Goal: Task Accomplishment & Management: Manage account settings

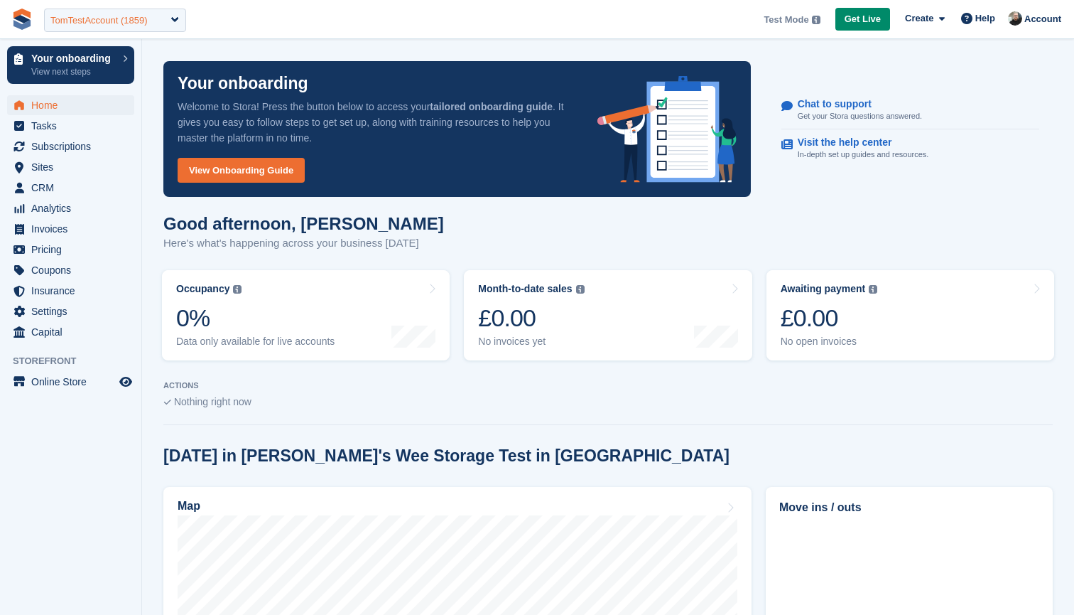
click at [124, 21] on div "TomTestAccount (1859)" at bounding box center [98, 21] width 97 height 14
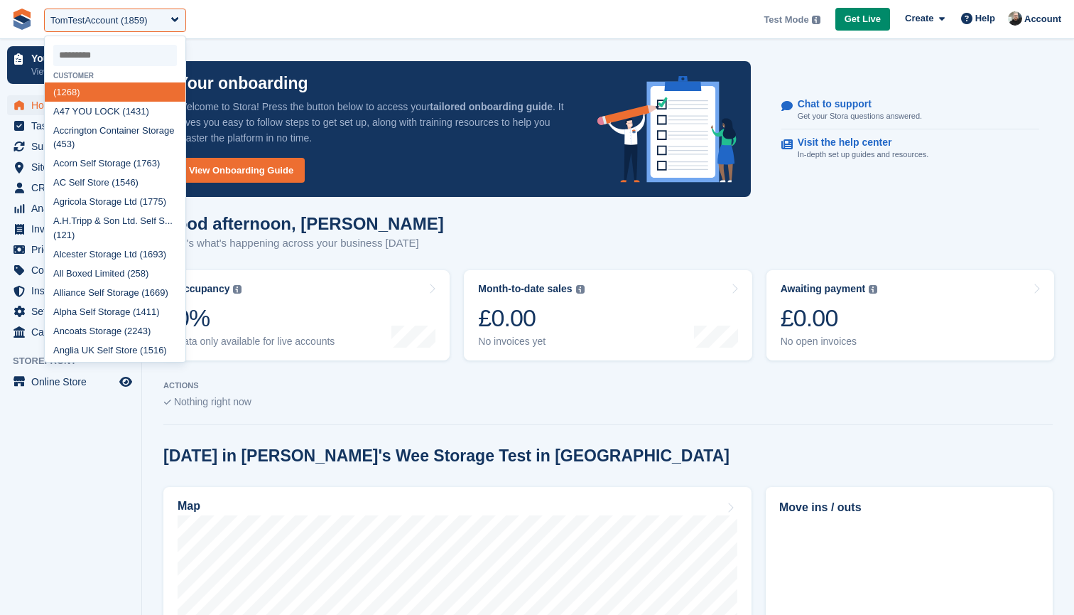
click at [126, 52] on input "select-one" at bounding box center [115, 55] width 124 height 21
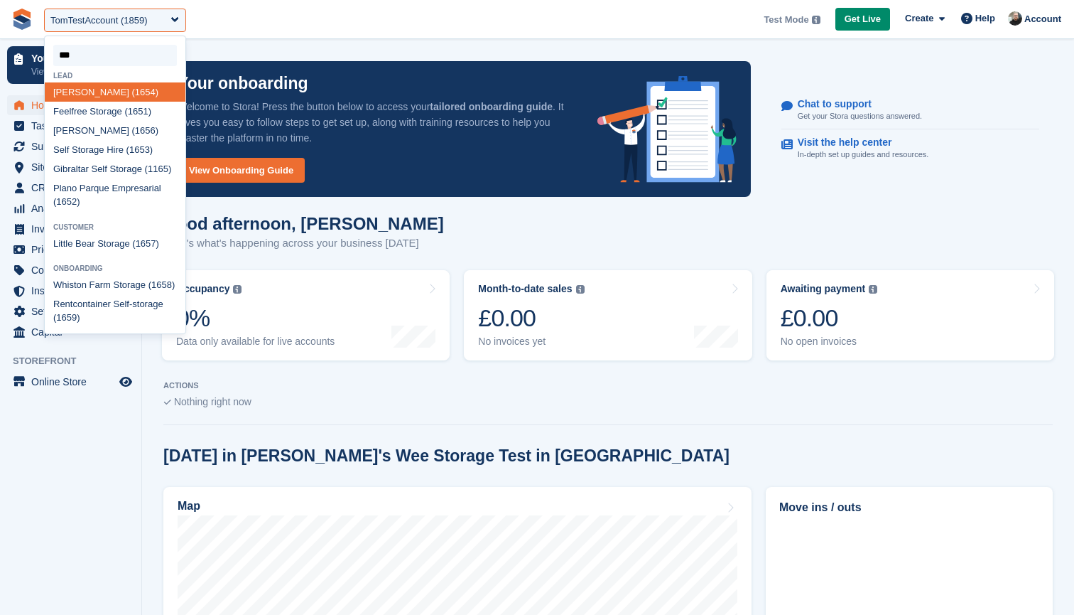
type input "****"
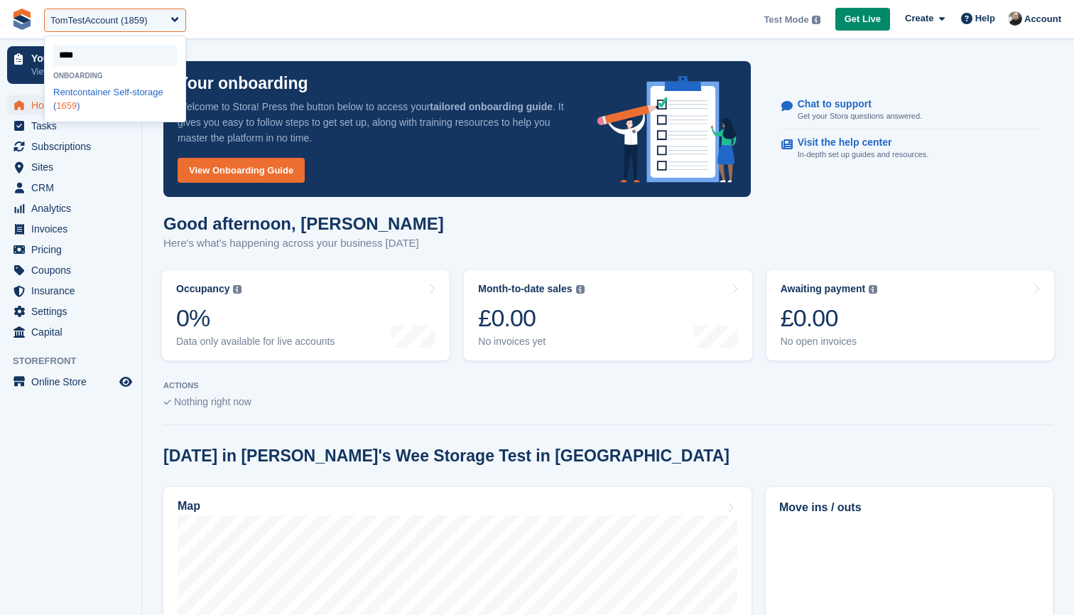
click at [106, 89] on div "Rentcontainer Self-storage ( 1659 )" at bounding box center [115, 98] width 141 height 33
select select "****"
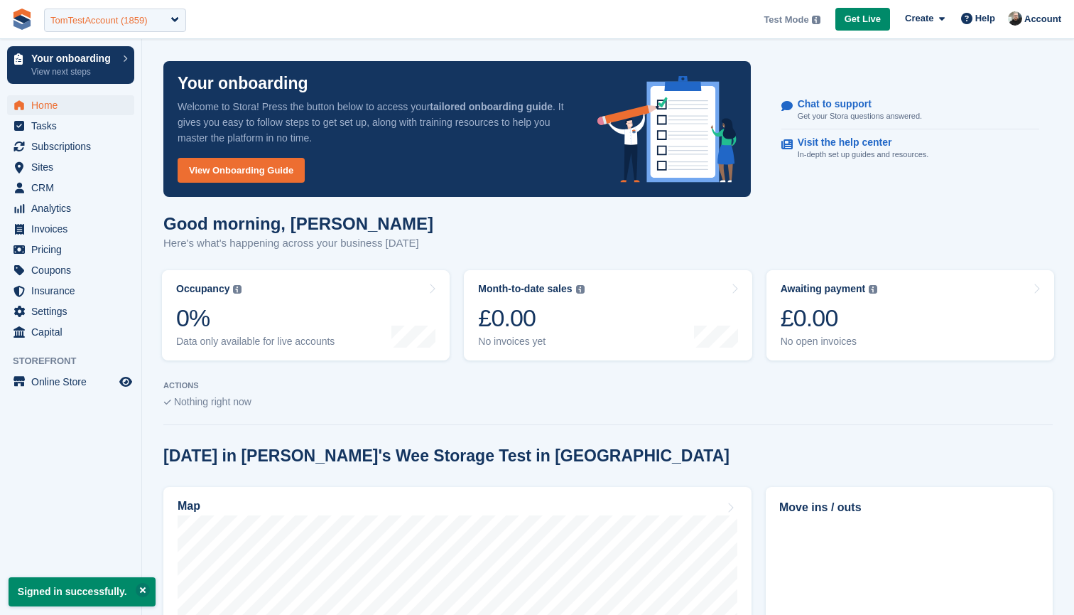
click at [99, 21] on div "TomTestAccount (1859)" at bounding box center [98, 21] width 97 height 14
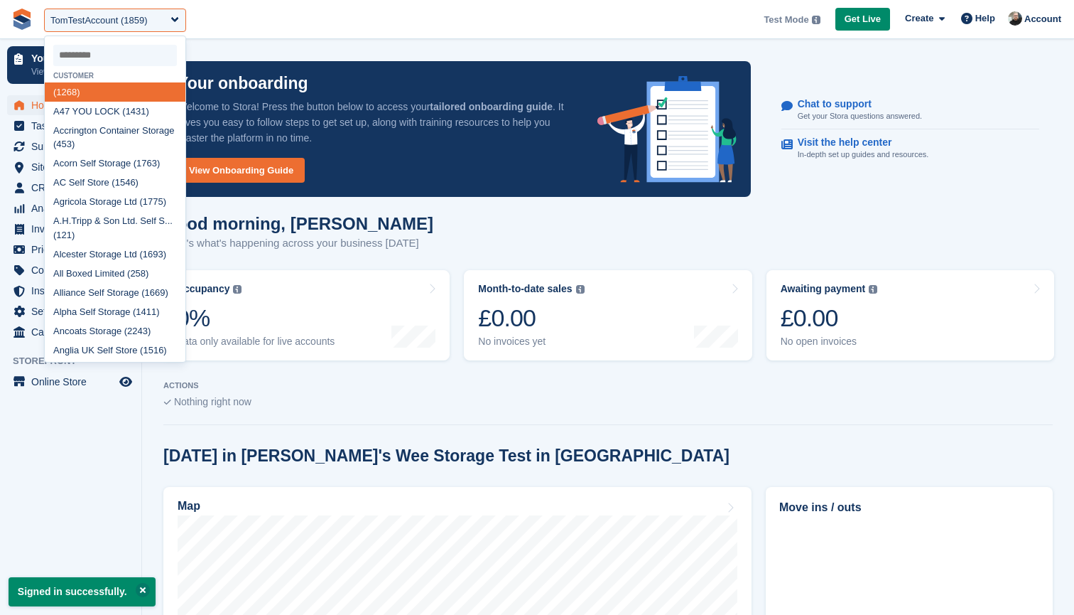
click at [104, 56] on input "select-one" at bounding box center [115, 55] width 124 height 21
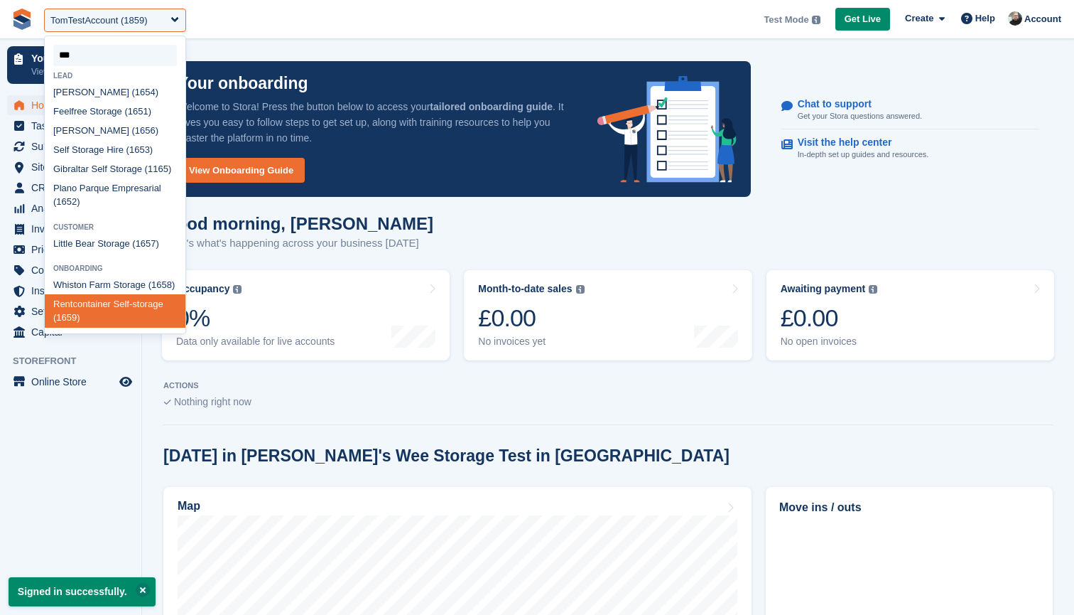
type input "****"
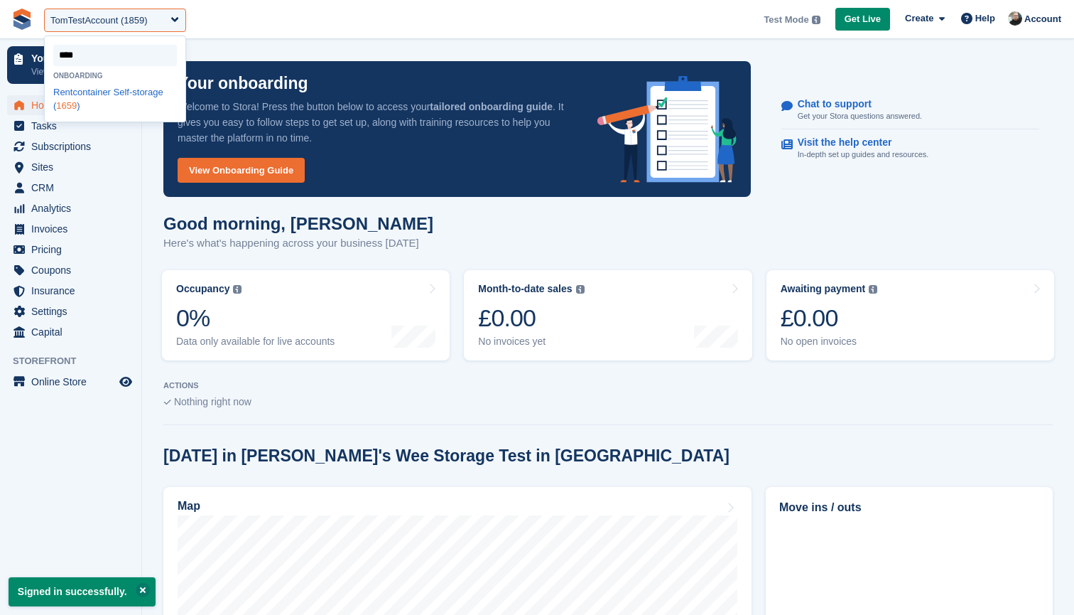
click at [101, 90] on div "Rentcontainer Self-storage ( 1659 )" at bounding box center [115, 98] width 141 height 33
select select "****"
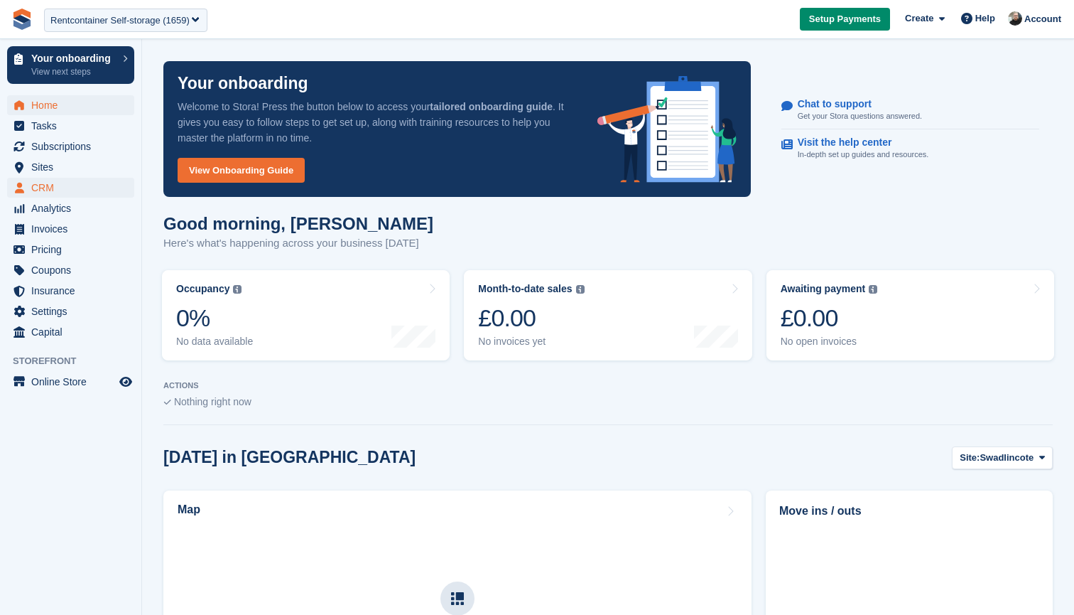
click at [53, 182] on span "CRM" at bounding box center [73, 188] width 85 height 20
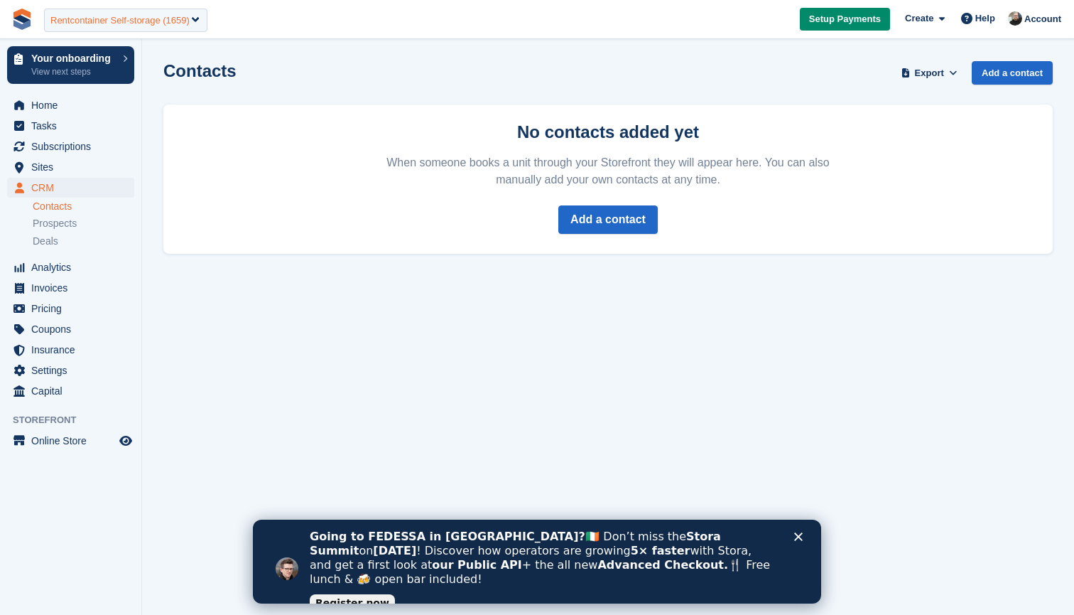
click at [102, 23] on div "Rentcontainer Self-storage (1659)" at bounding box center [119, 21] width 139 height 14
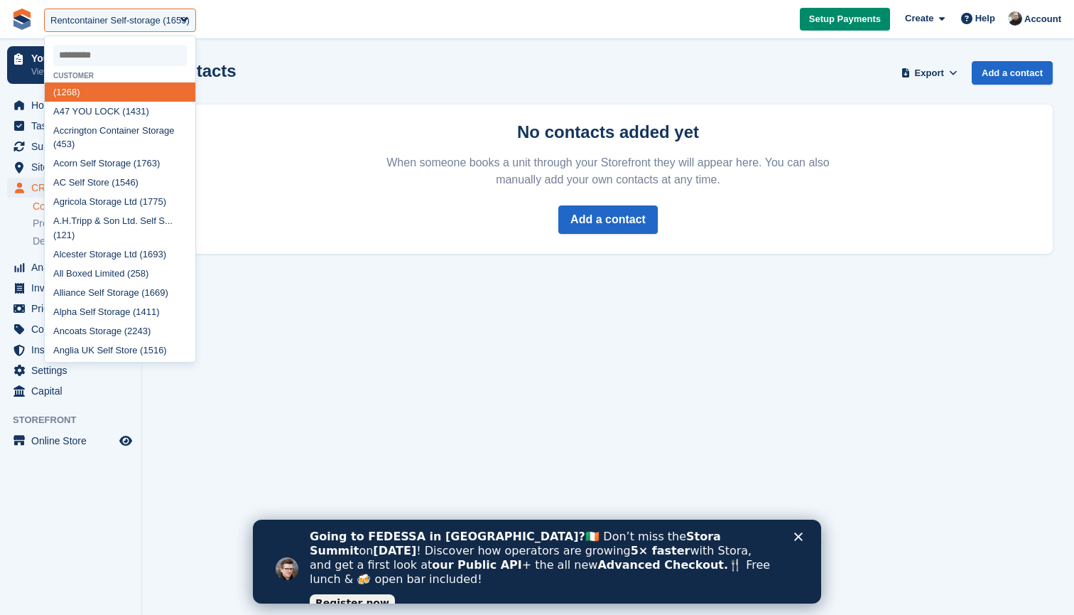
click at [90, 57] on input "select-one" at bounding box center [120, 55] width 134 height 21
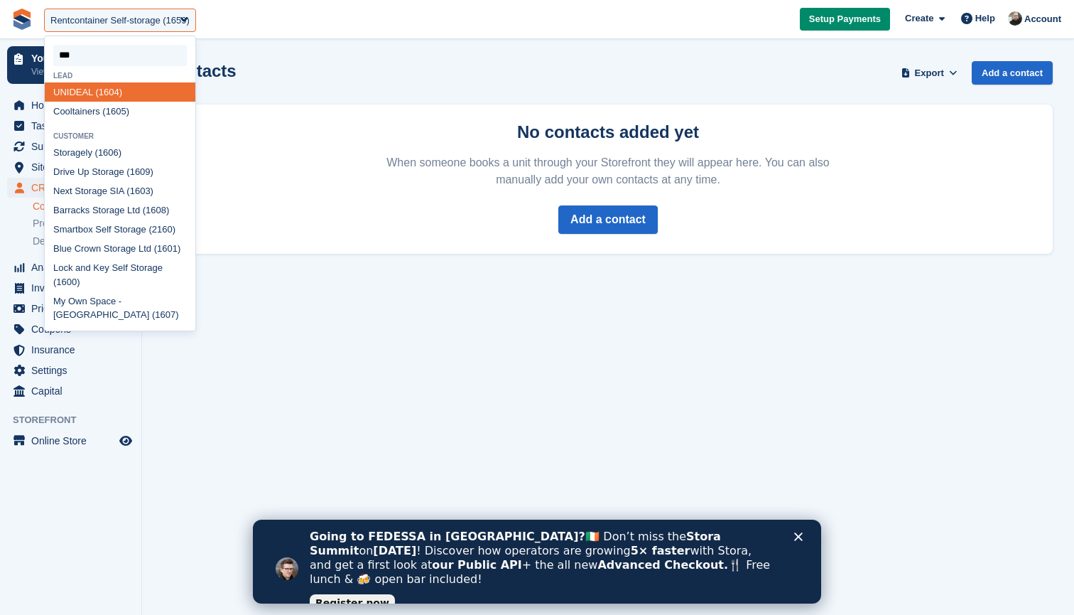
type input "****"
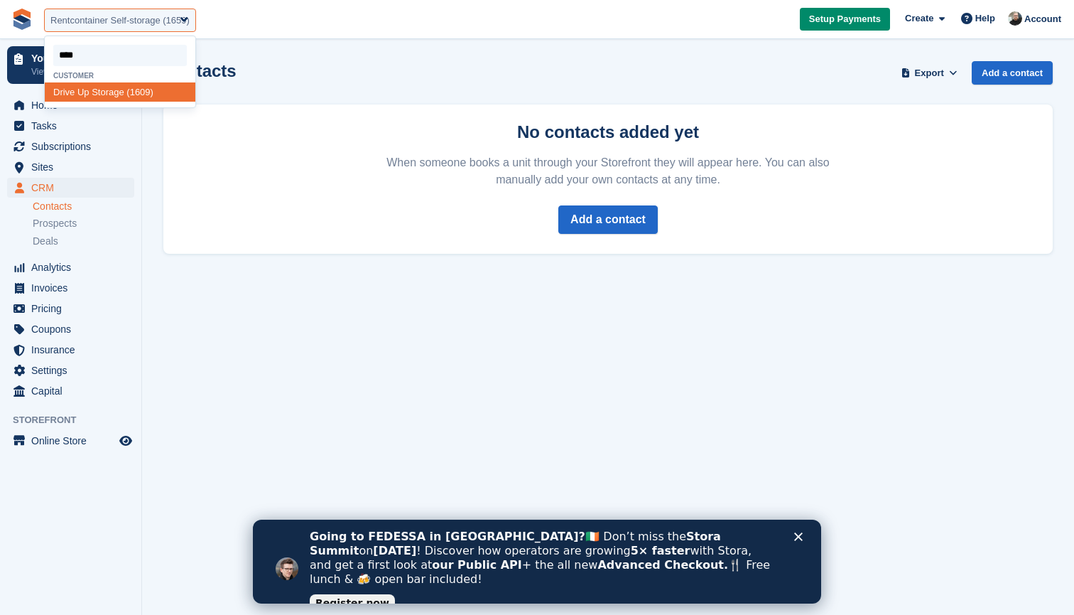
select select "****"
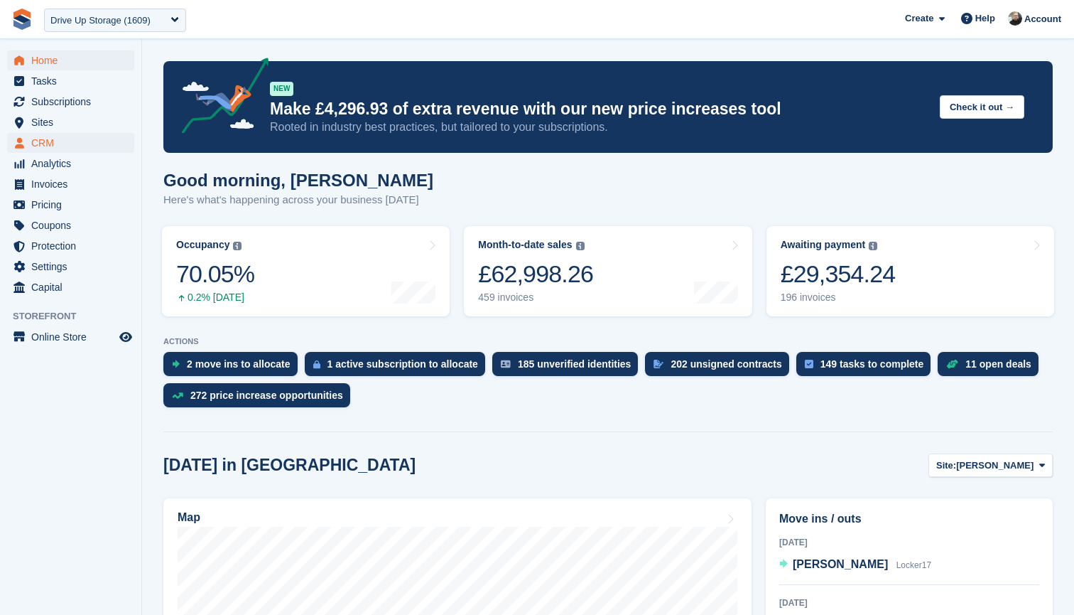
click at [50, 141] on span "CRM" at bounding box center [73, 143] width 85 height 20
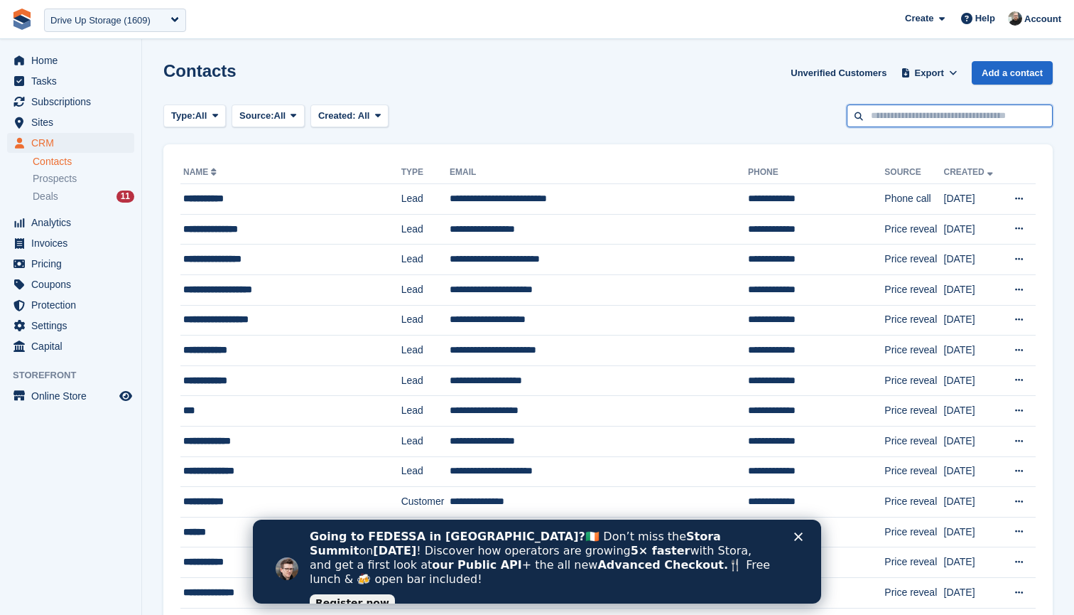
click at [953, 122] on input "text" at bounding box center [950, 115] width 206 height 23
type input "****"
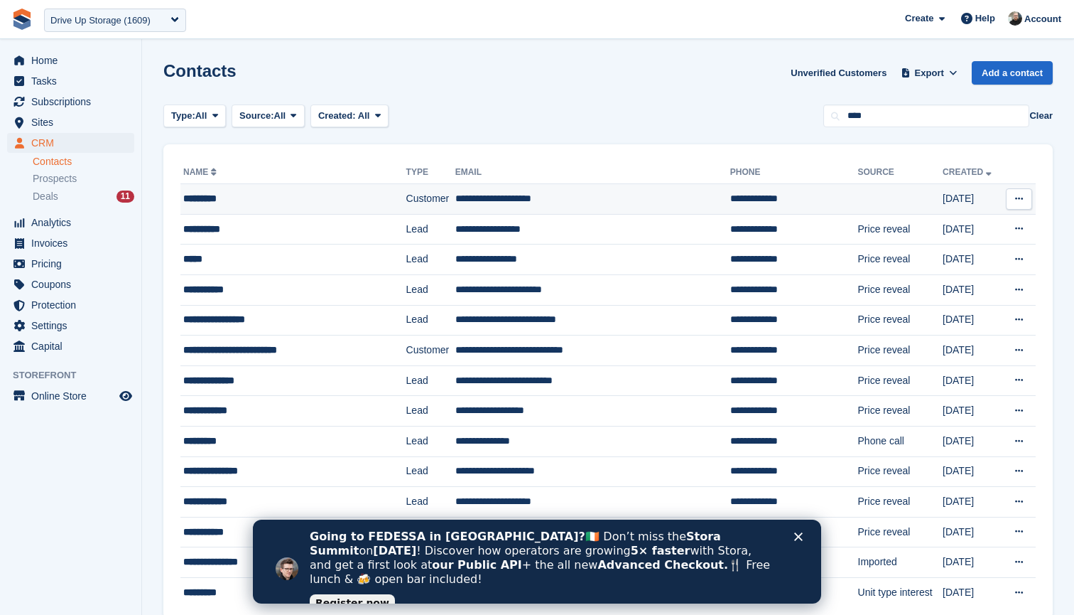
drag, startPoint x: 853, startPoint y: 131, endPoint x: 251, endPoint y: 195, distance: 605.4
click at [251, 195] on div "*********" at bounding box center [280, 198] width 195 height 15
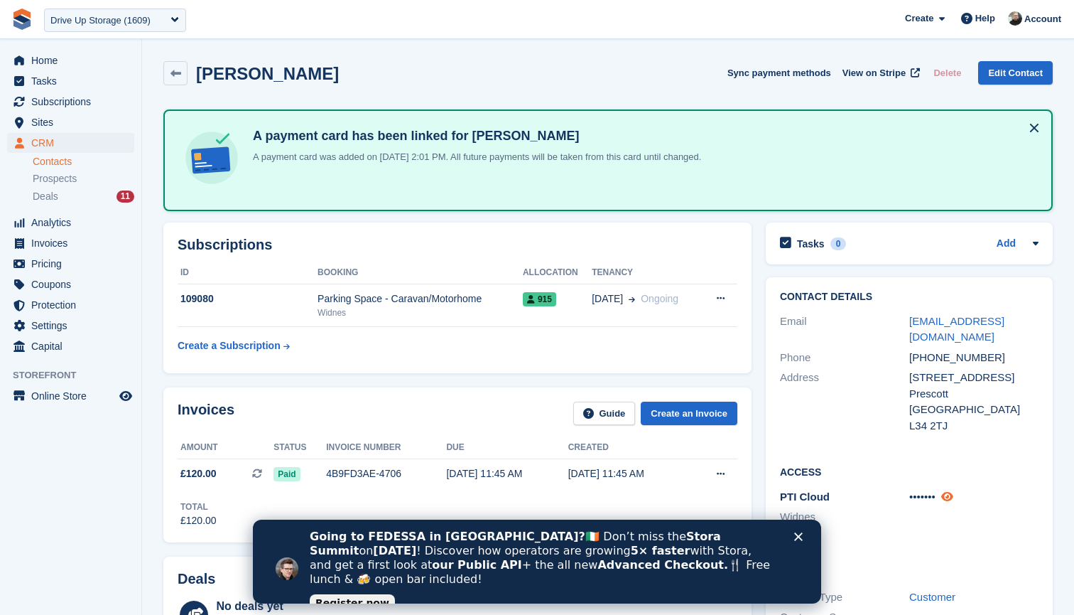
click at [954, 491] on icon at bounding box center [948, 496] width 12 height 11
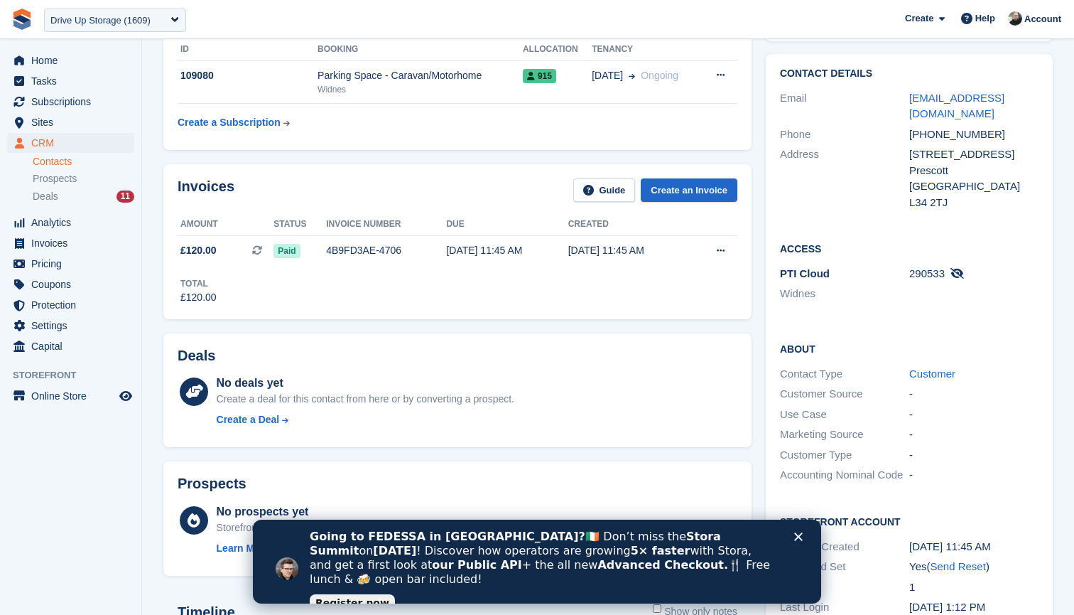
scroll to position [224, 0]
click at [960, 267] on icon at bounding box center [958, 272] width 14 height 11
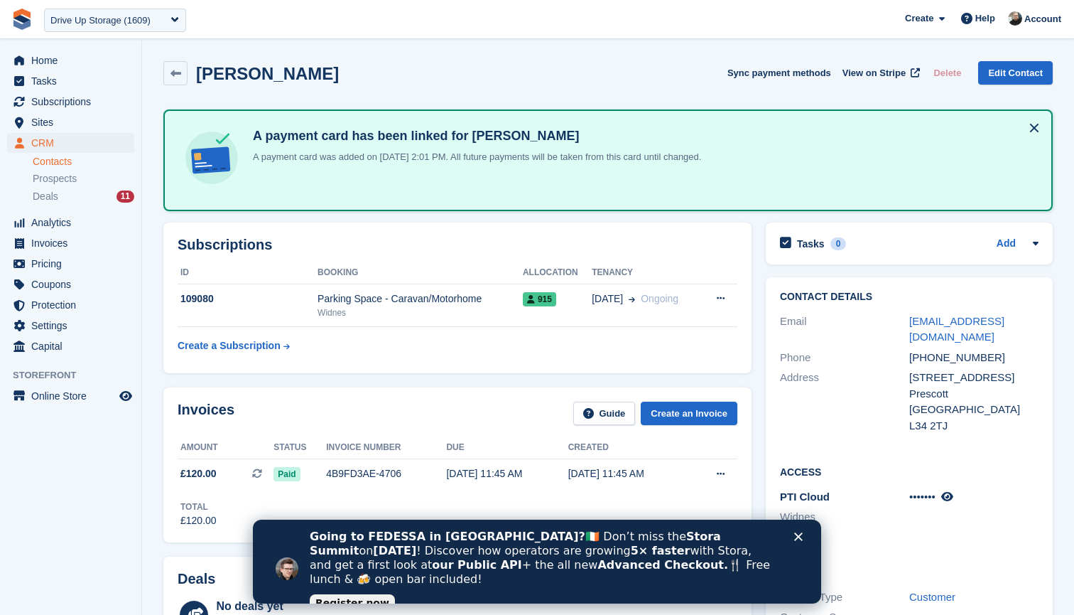
scroll to position [0, 0]
click at [1033, 129] on button at bounding box center [1034, 128] width 23 height 23
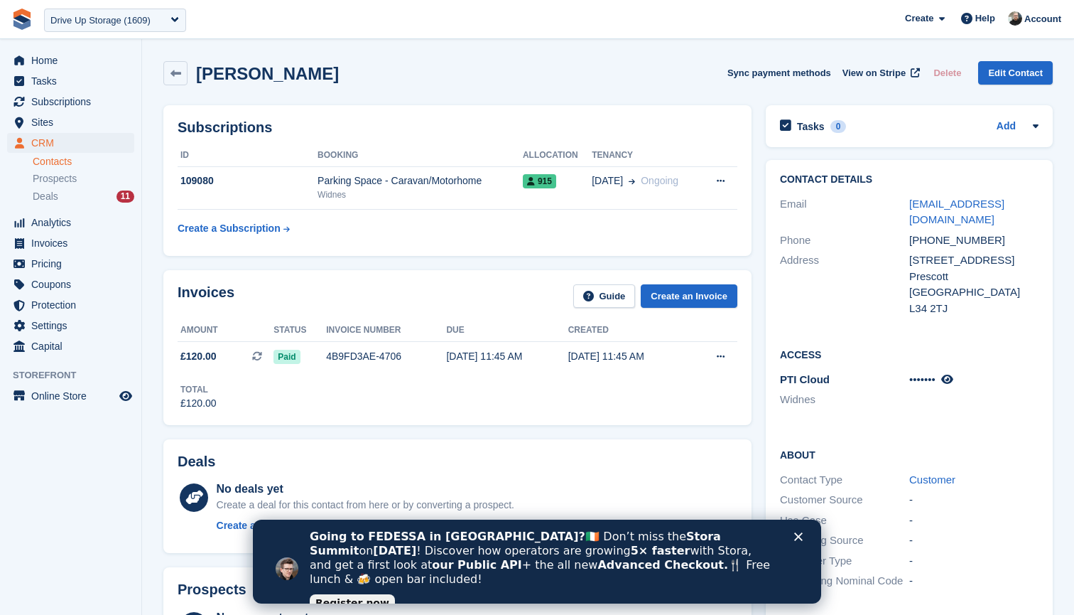
click at [506, 72] on div "[PERSON_NAME] Sync payment methods View on Stripe Delete Edit Contact" at bounding box center [608, 73] width 890 height 24
click at [954, 374] on icon at bounding box center [948, 379] width 12 height 11
click at [959, 374] on icon at bounding box center [958, 379] width 14 height 11
click at [547, 61] on div "[PERSON_NAME] Sync payment methods View on Stripe Delete Edit Contact" at bounding box center [608, 73] width 890 height 24
drag, startPoint x: 1037, startPoint y: 202, endPoint x: 907, endPoint y: 203, distance: 130.8
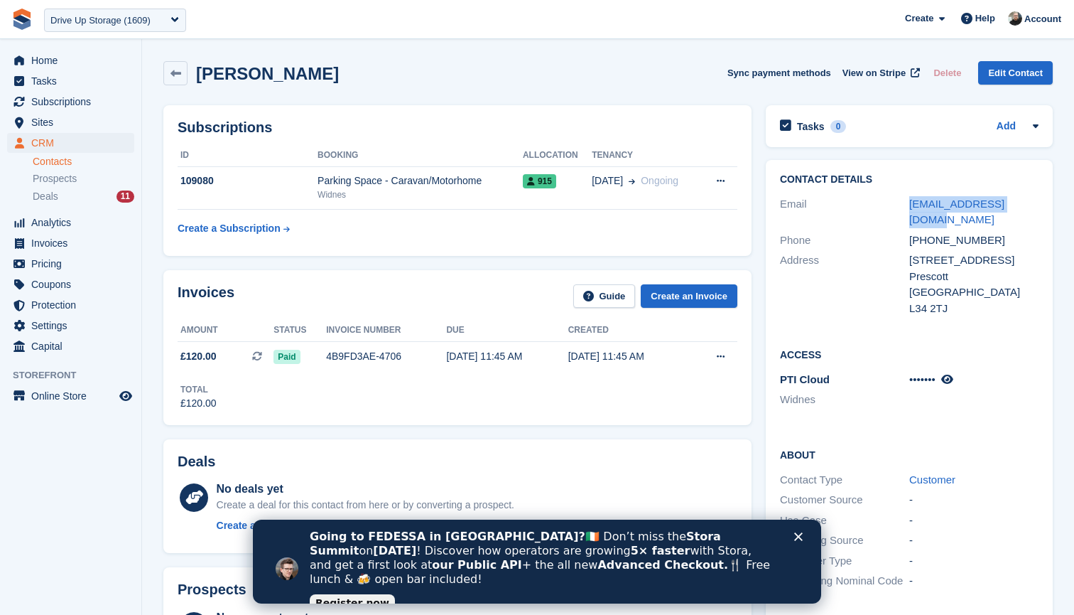
click at [907, 203] on div "Email [EMAIL_ADDRESS][DOMAIN_NAME]" at bounding box center [909, 212] width 259 height 36
copy div "[EMAIL_ADDRESS][DOMAIN_NAME]"
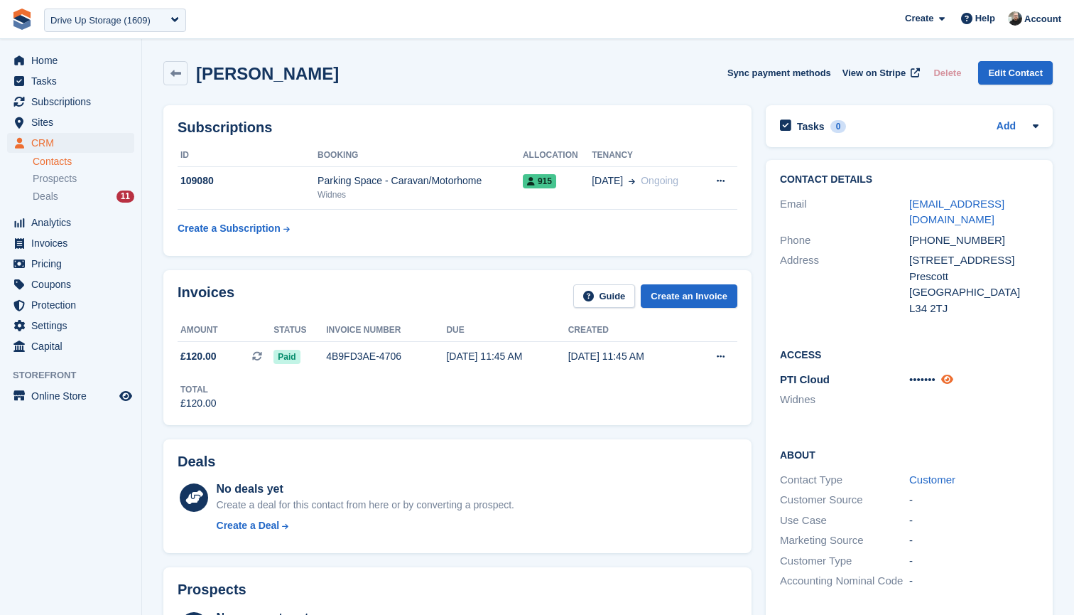
click at [952, 374] on icon at bounding box center [948, 379] width 12 height 11
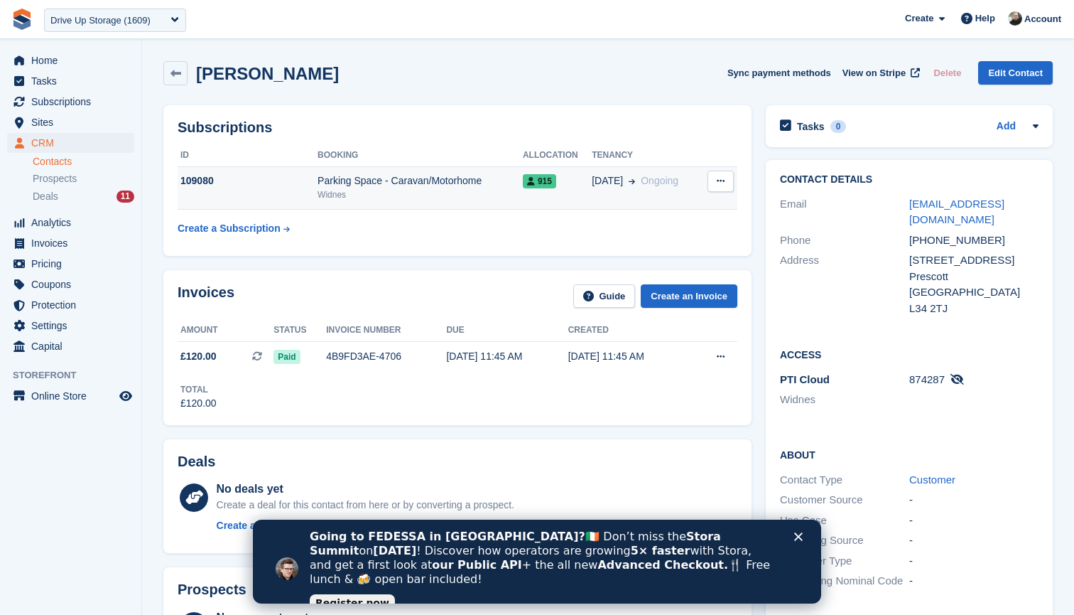
click at [722, 180] on icon at bounding box center [721, 180] width 8 height 9
click at [481, 178] on div "Parking Space - Caravan/Motorhome" at bounding box center [420, 180] width 205 height 15
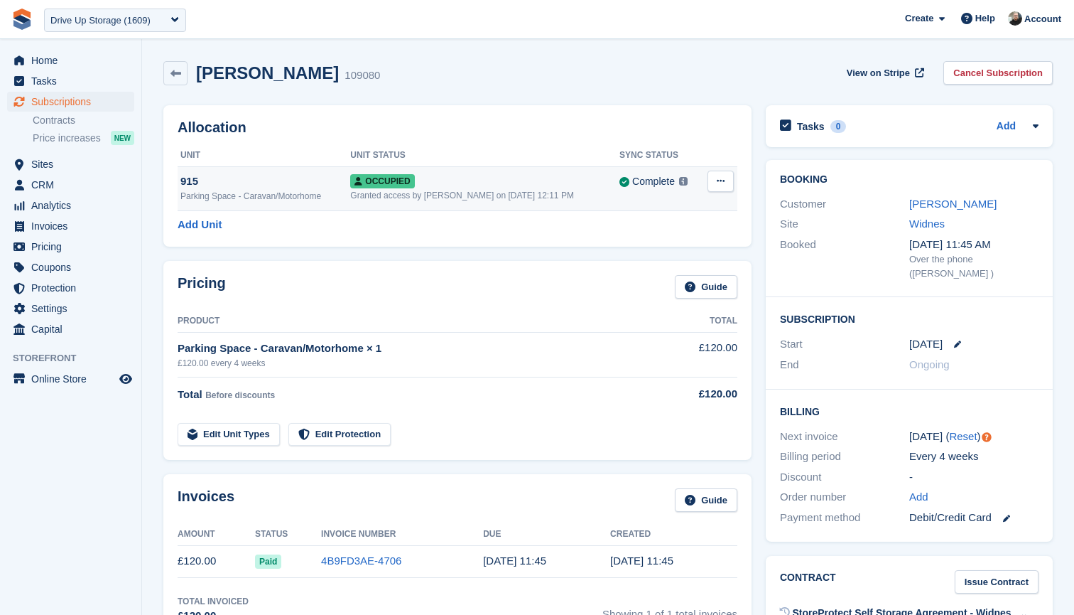
click at [713, 185] on button at bounding box center [721, 181] width 26 height 21
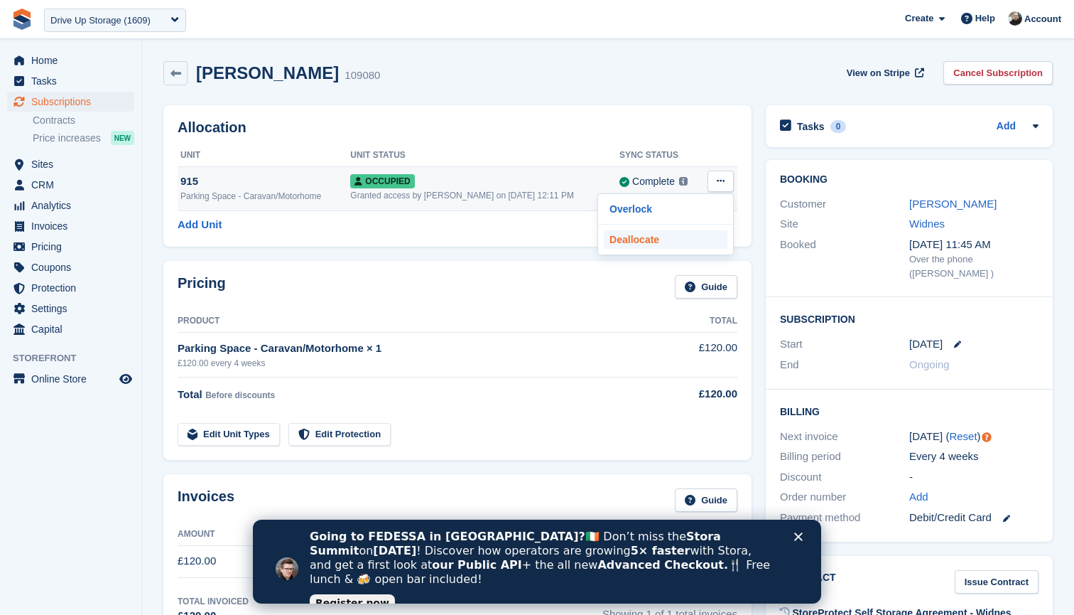
click at [645, 242] on p "Deallocate" at bounding box center [666, 239] width 124 height 18
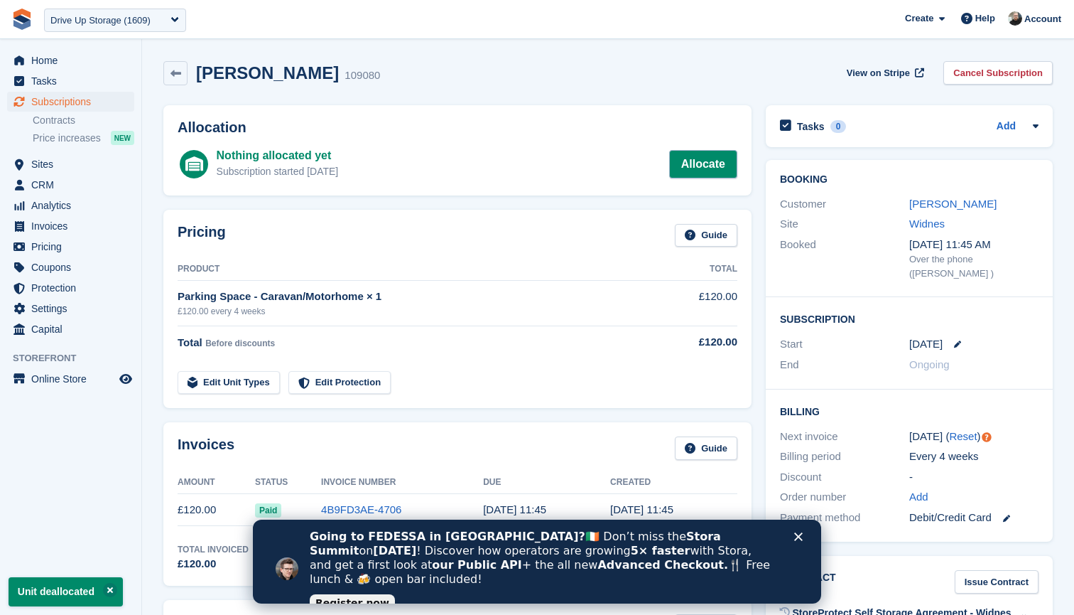
click at [704, 160] on link "Allocate" at bounding box center [703, 164] width 68 height 28
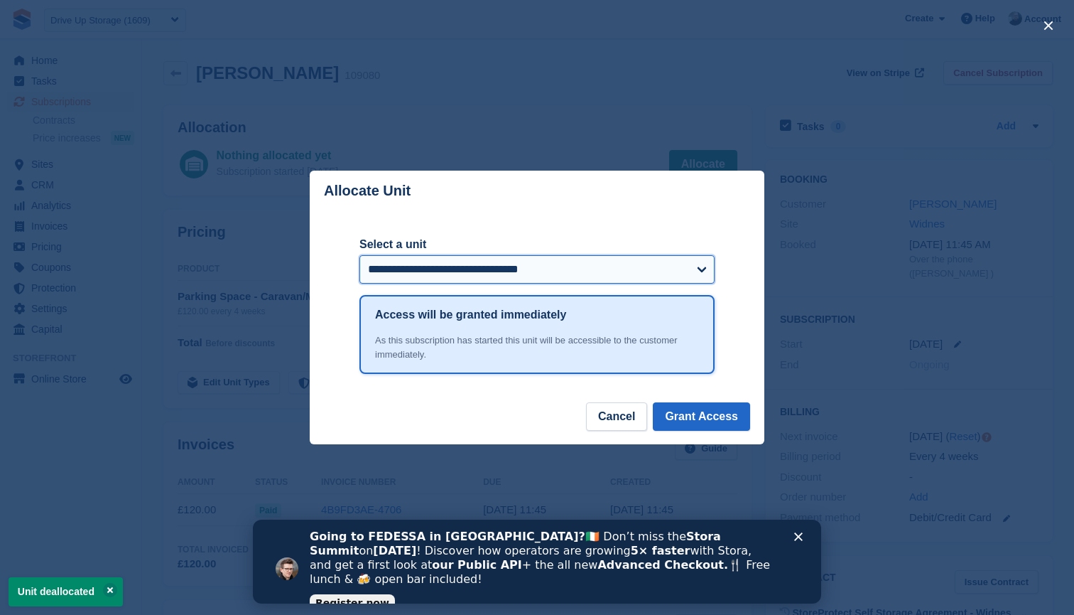
select select "******"
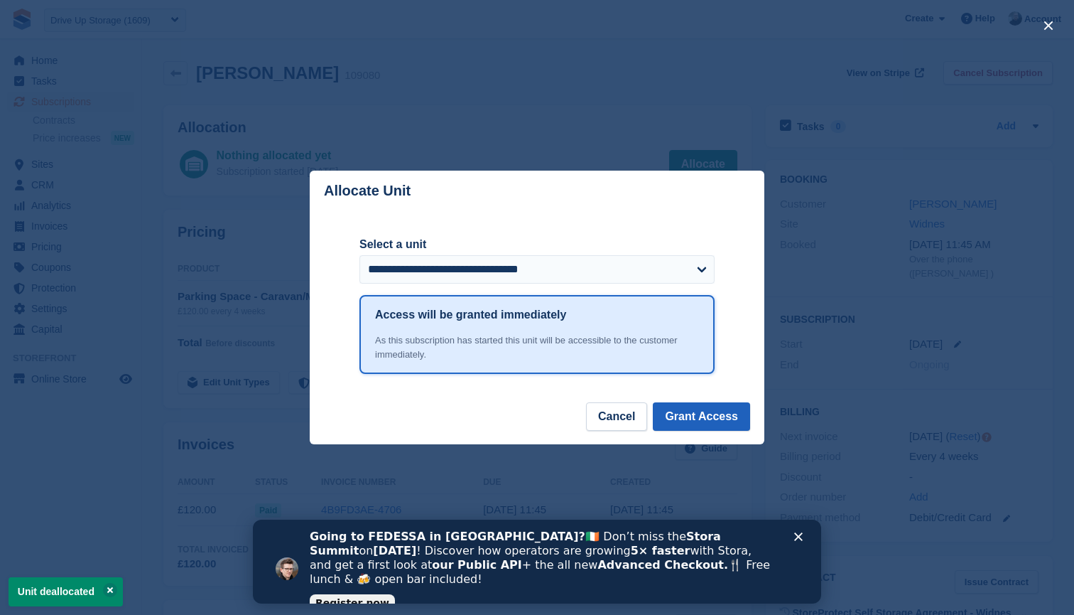
click at [699, 415] on button "Grant Access" at bounding box center [701, 416] width 97 height 28
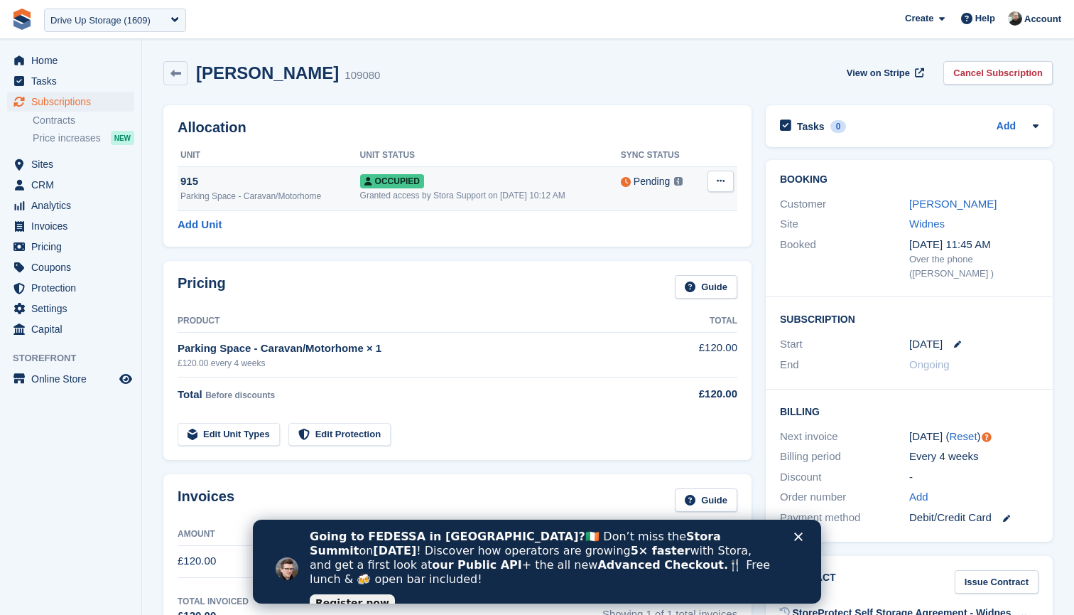
click at [717, 180] on icon at bounding box center [721, 180] width 8 height 9
click at [625, 140] on div "Allocation Unit Unit Status Sync Status 915 Parking Space - Caravan/Motorhome O…" at bounding box center [457, 175] width 588 height 141
click at [568, 135] on div "Allocation Unit Unit Status Sync Status 915 Parking Space - Caravan/Motorhome O…" at bounding box center [457, 175] width 588 height 141
click at [485, 182] on div "Occupied" at bounding box center [490, 180] width 261 height 15
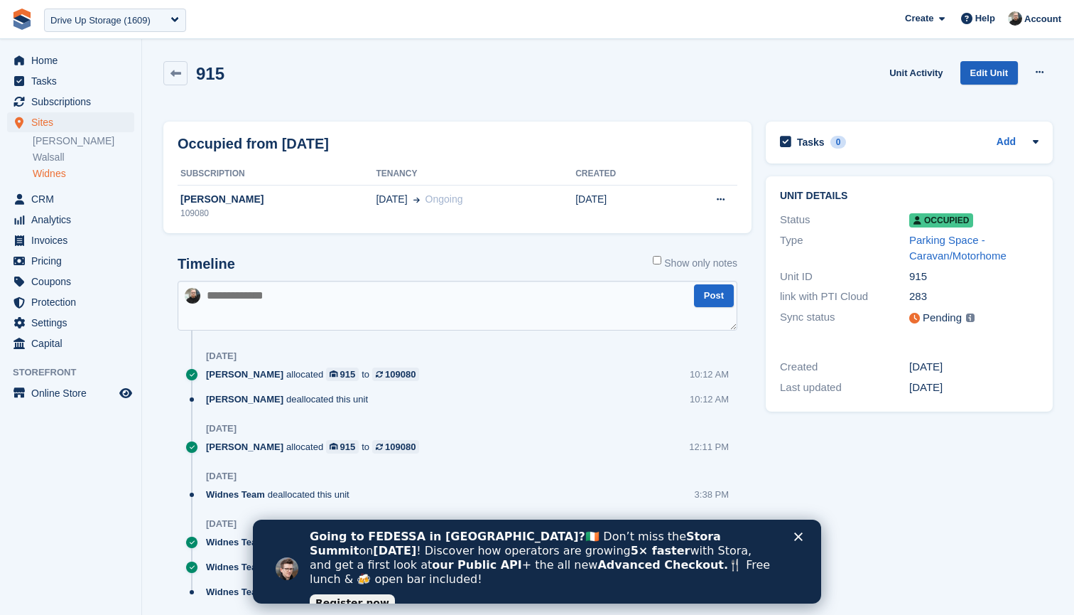
click at [986, 68] on link "Edit Unit" at bounding box center [990, 72] width 58 height 23
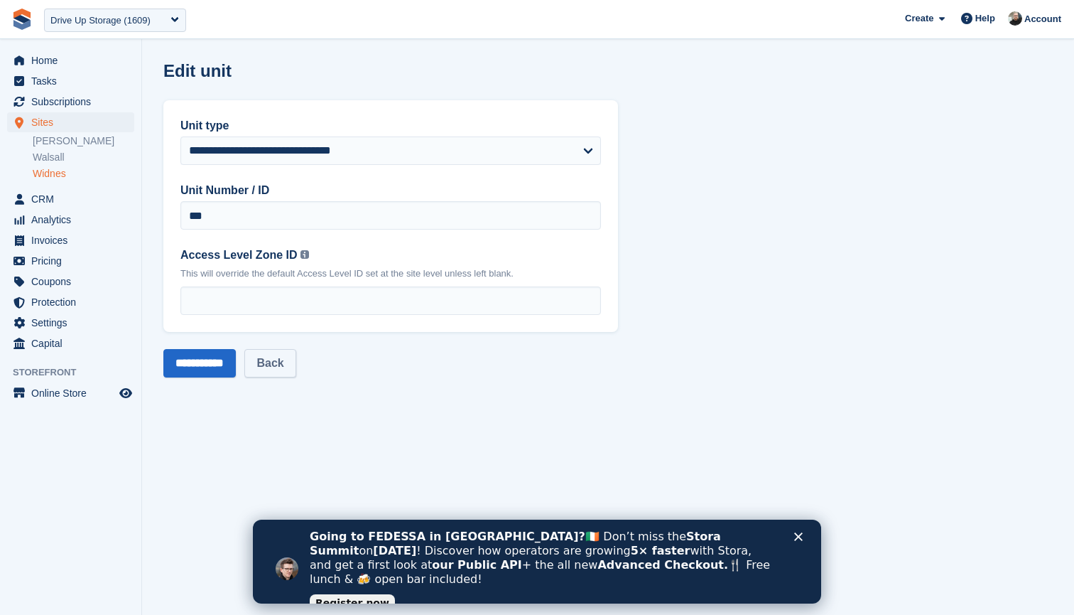
click at [289, 365] on link "Back" at bounding box center [269, 363] width 51 height 28
click at [119, 18] on div "Drive Up Storage (1609)" at bounding box center [100, 21] width 100 height 14
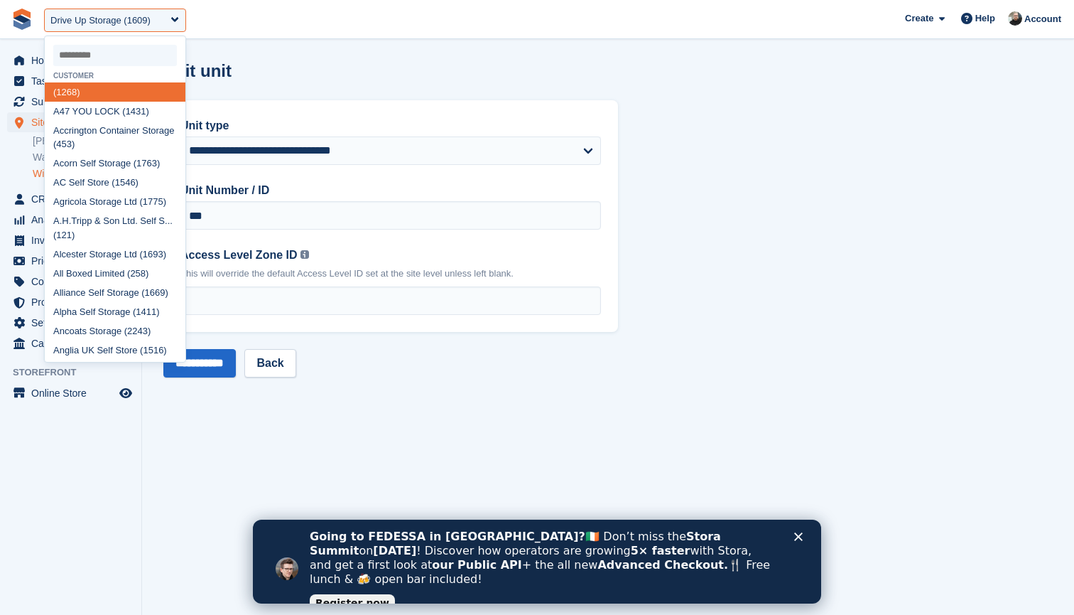
click at [106, 48] on input "select-one" at bounding box center [115, 55] width 124 height 21
click at [114, 49] on input "select-one" at bounding box center [115, 55] width 124 height 21
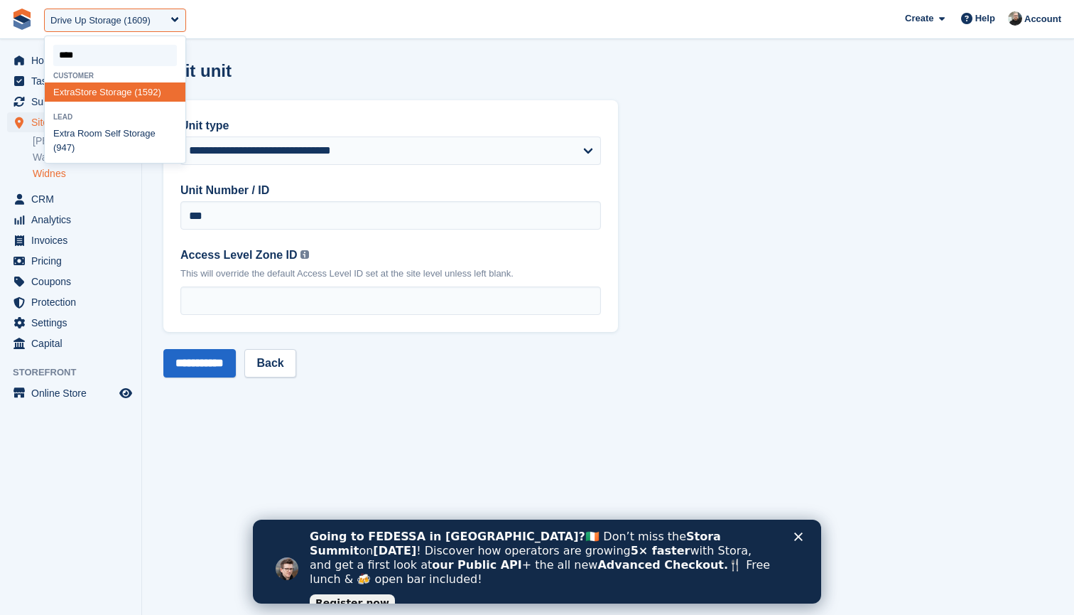
type input "*****"
click at [88, 91] on div "Extra Store Storage (1592)" at bounding box center [115, 91] width 141 height 19
select select "****"
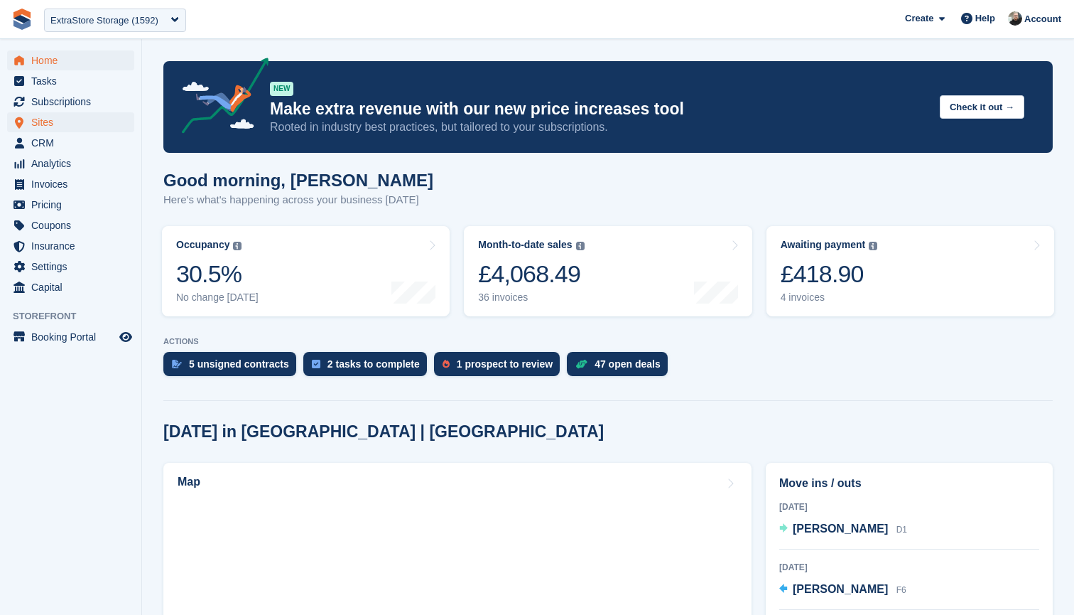
click at [54, 118] on span "Sites" at bounding box center [73, 122] width 85 height 20
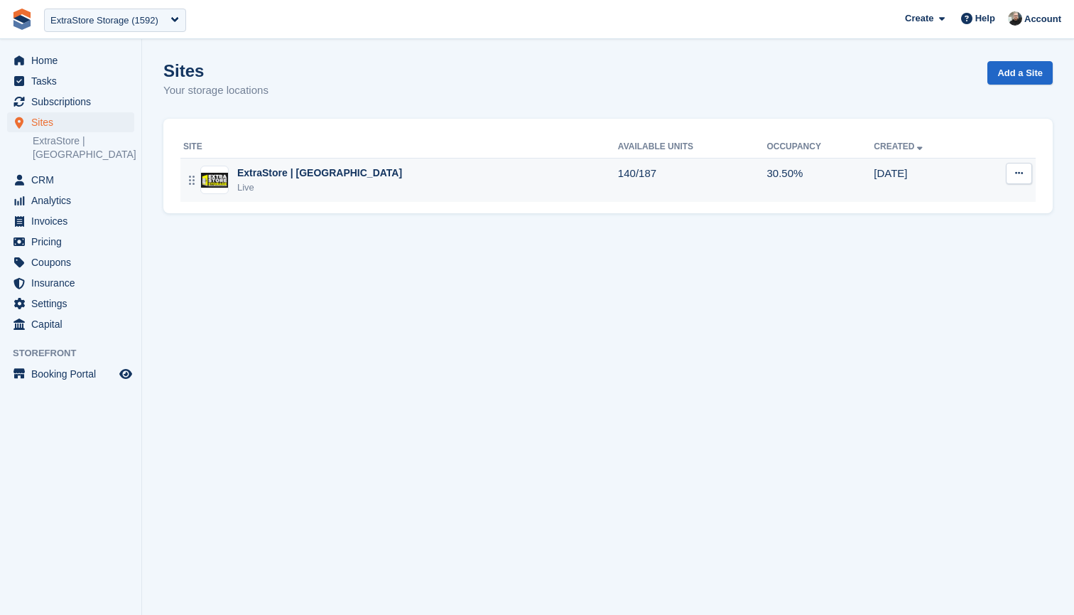
click at [1014, 173] on button at bounding box center [1019, 173] width 26 height 21
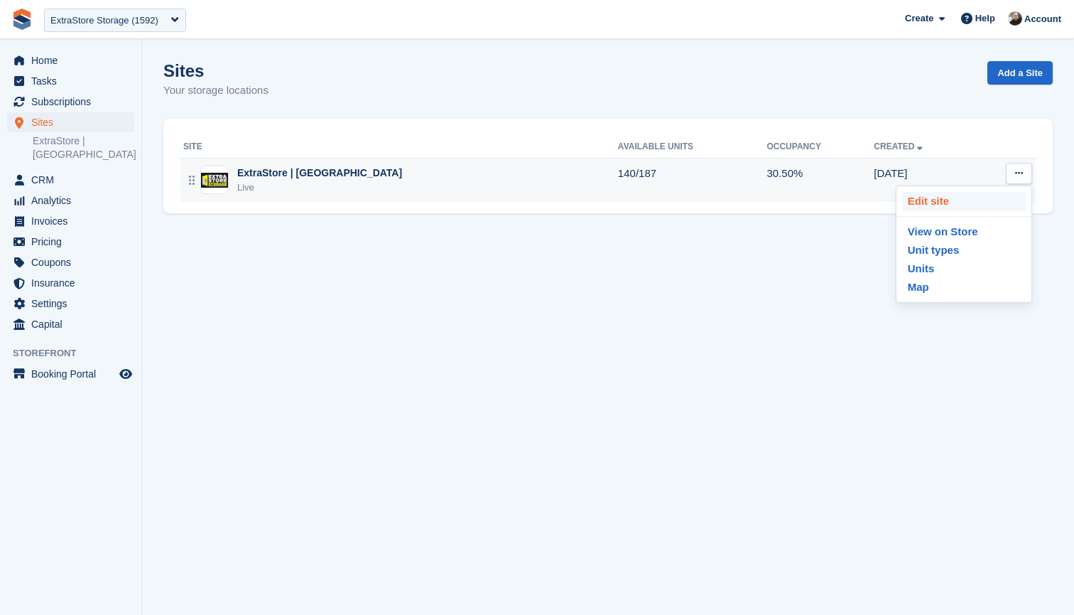
click at [955, 195] on p "Edit site" at bounding box center [964, 201] width 124 height 18
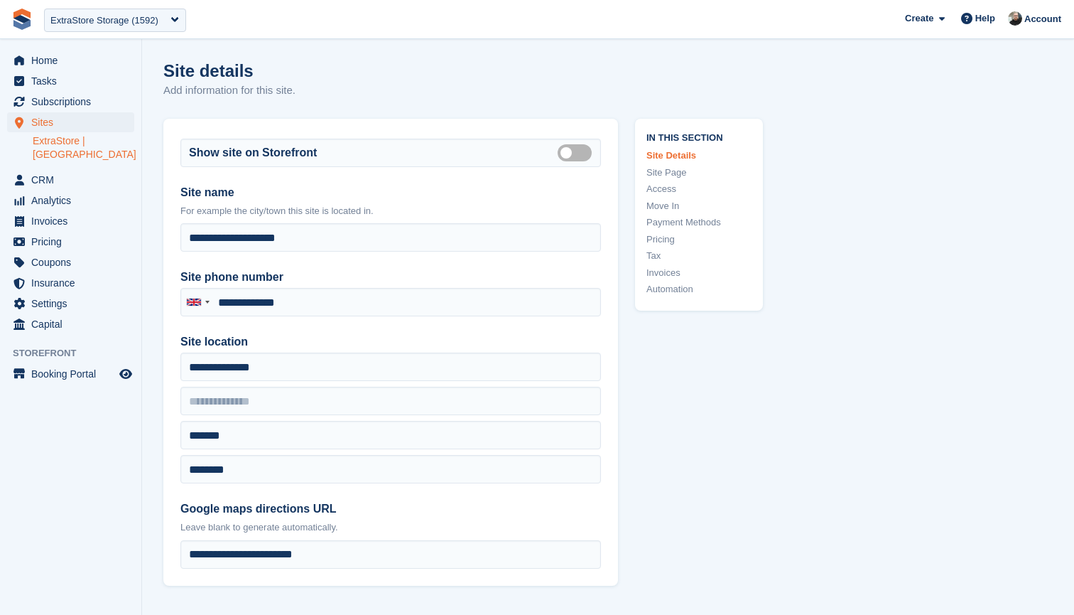
click at [664, 184] on link "Access" at bounding box center [699, 189] width 105 height 14
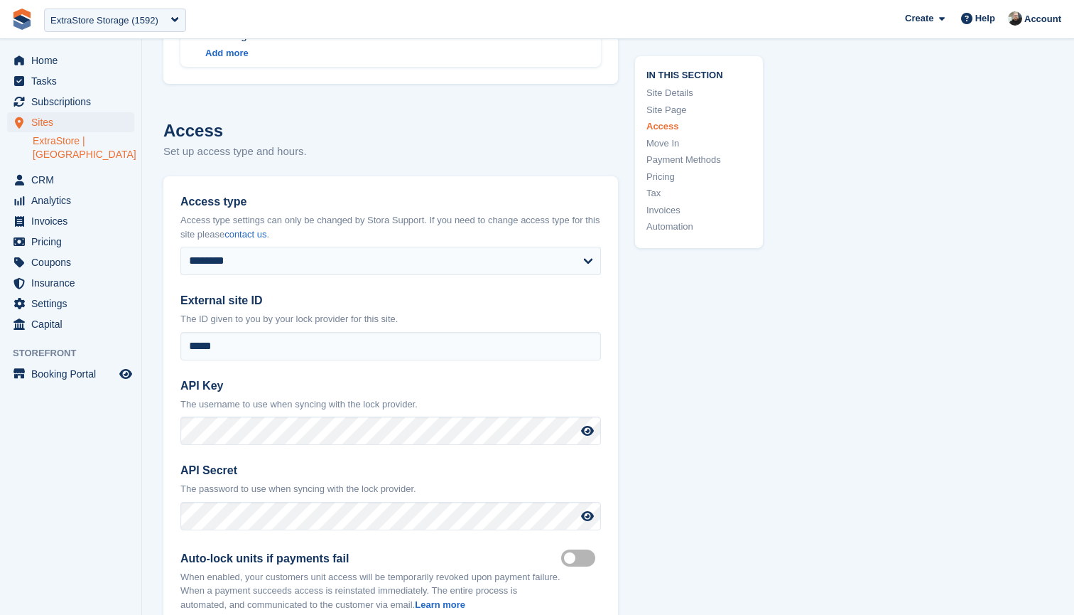
scroll to position [2936, 0]
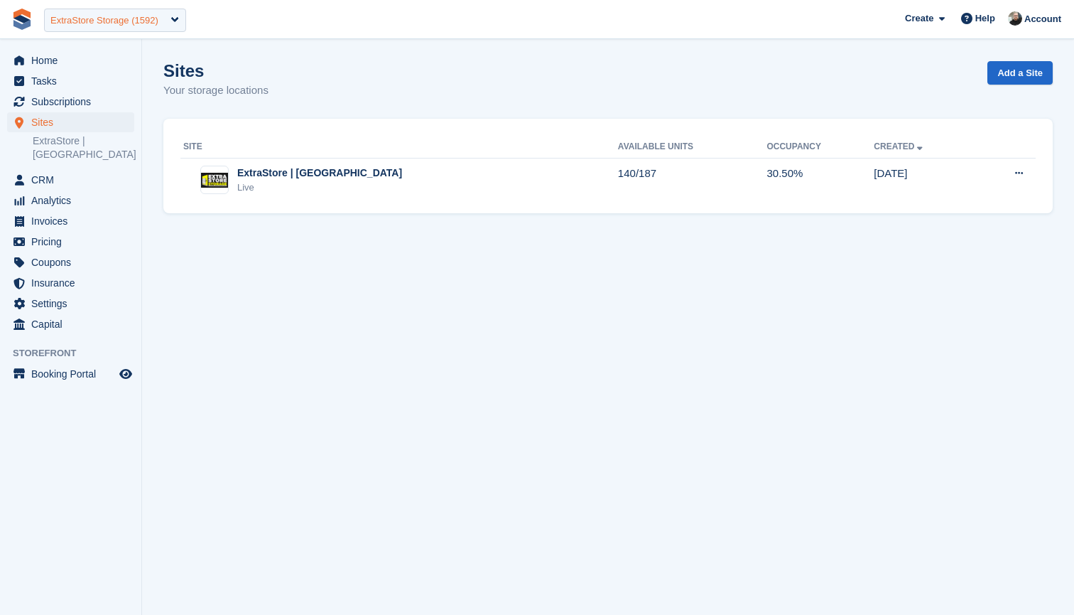
click at [124, 18] on div "ExtraStore Storage (1592)" at bounding box center [104, 21] width 108 height 14
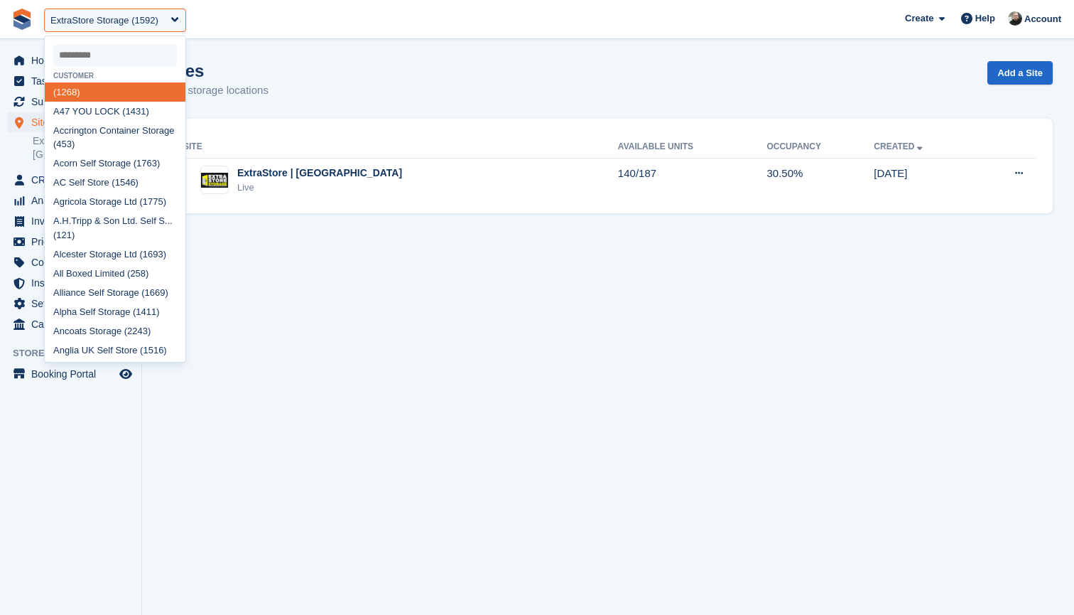
click at [110, 55] on input "select-one" at bounding box center [115, 55] width 124 height 21
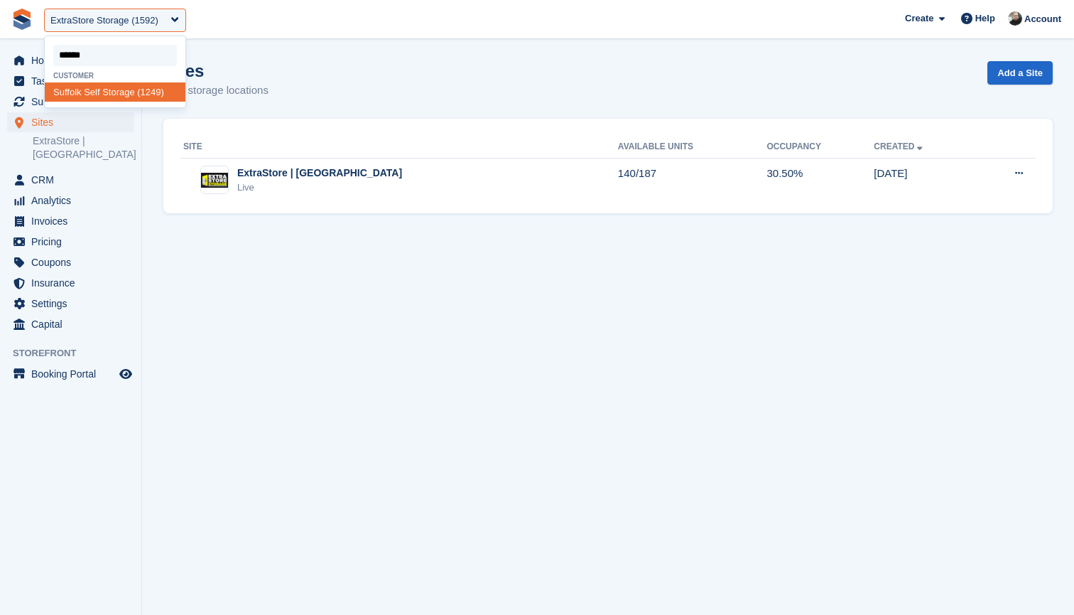
type input "*******"
click at [104, 95] on div "Suffolk Self Storage (1249)" at bounding box center [115, 98] width 141 height 33
select select "****"
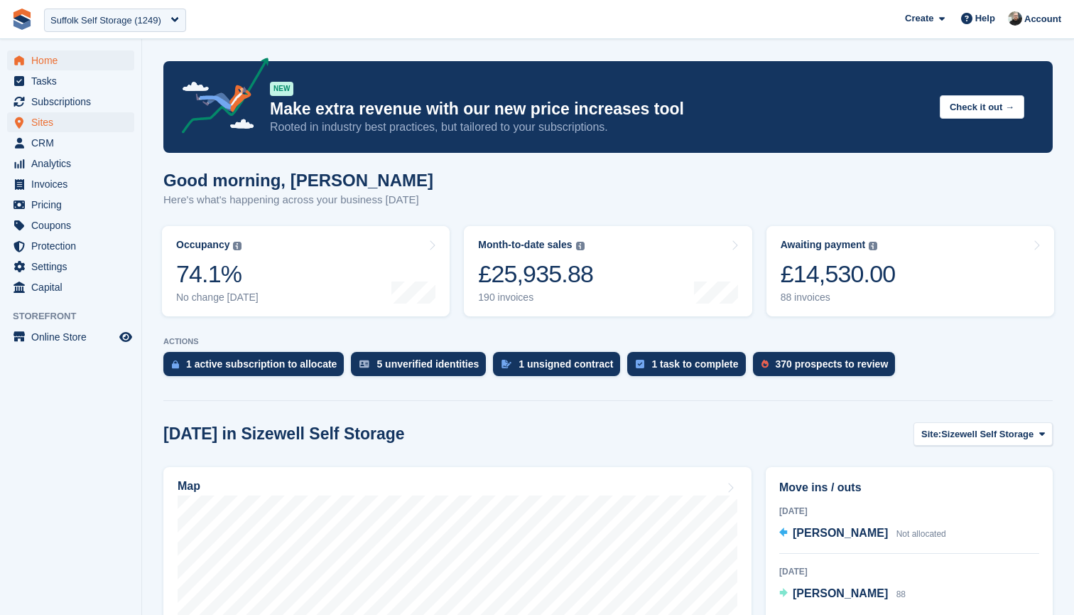
click at [63, 121] on span "Sites" at bounding box center [73, 122] width 85 height 20
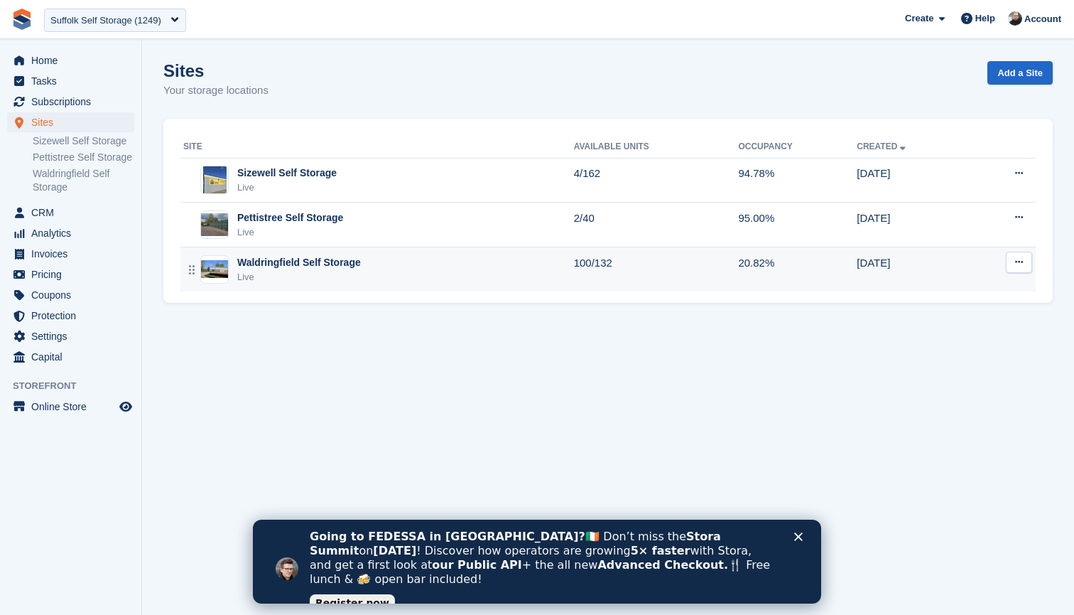
click at [1025, 264] on button at bounding box center [1019, 262] width 26 height 21
click at [940, 297] on p "Edit site" at bounding box center [964, 290] width 124 height 18
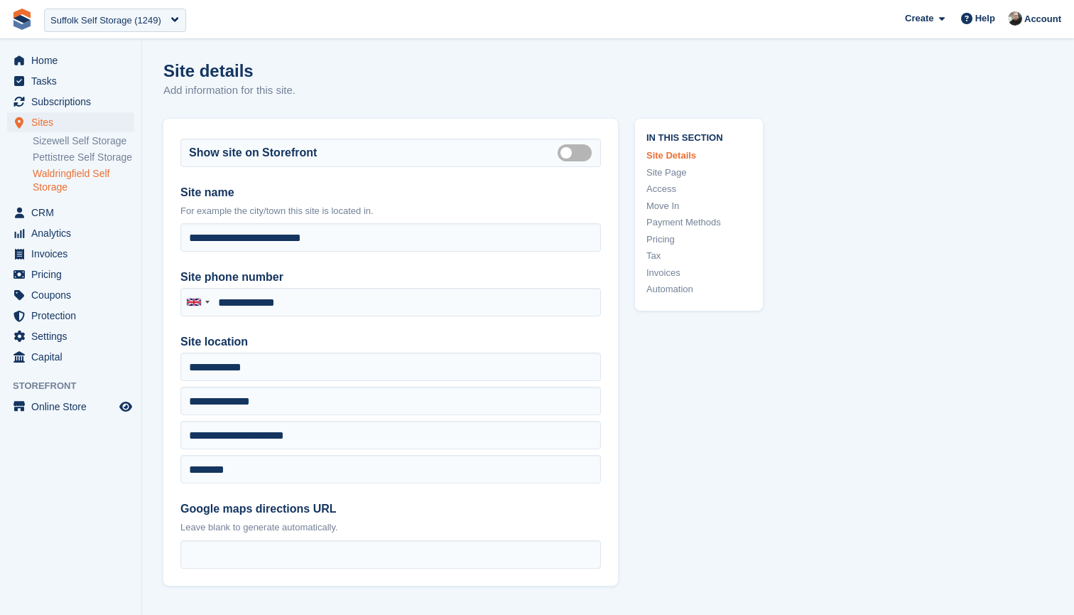
type input "**********"
click at [664, 183] on link "Access" at bounding box center [699, 189] width 105 height 14
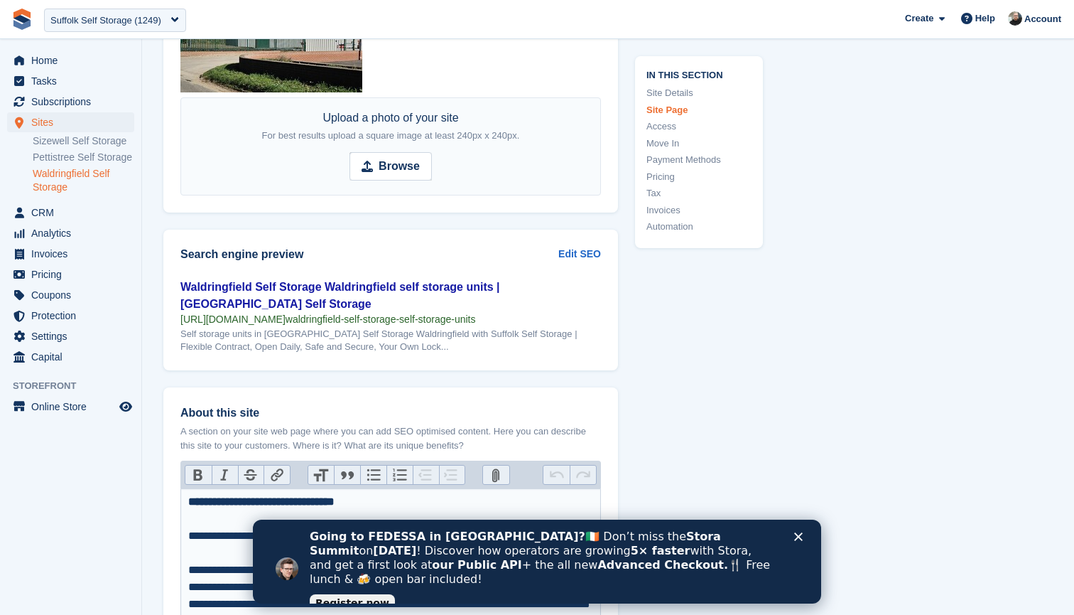
scroll to position [1824, 0]
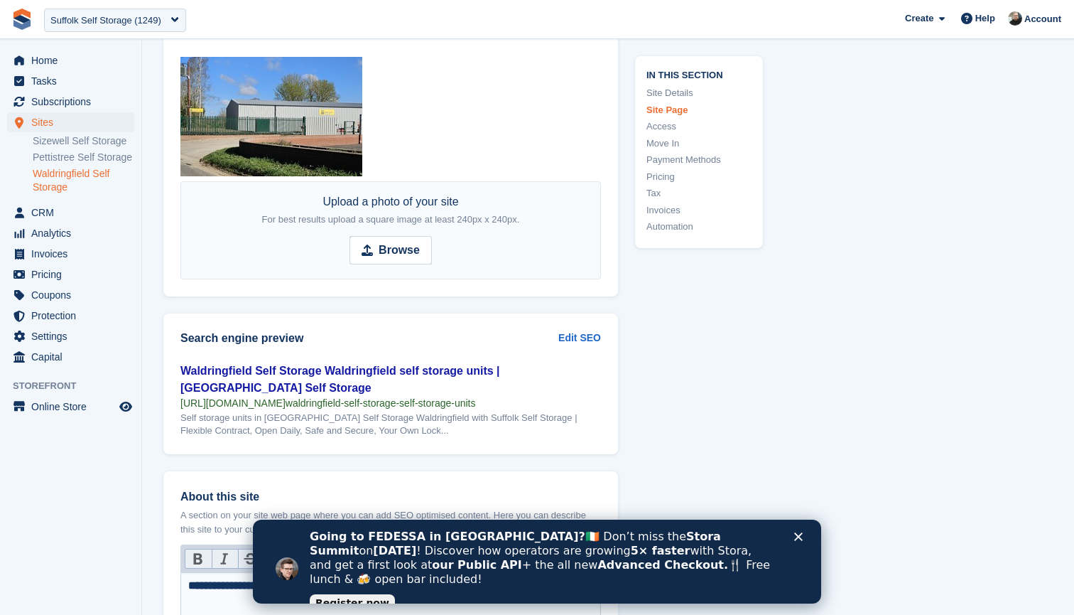
click at [63, 189] on link "Waldringfield Self Storage" at bounding box center [84, 180] width 102 height 27
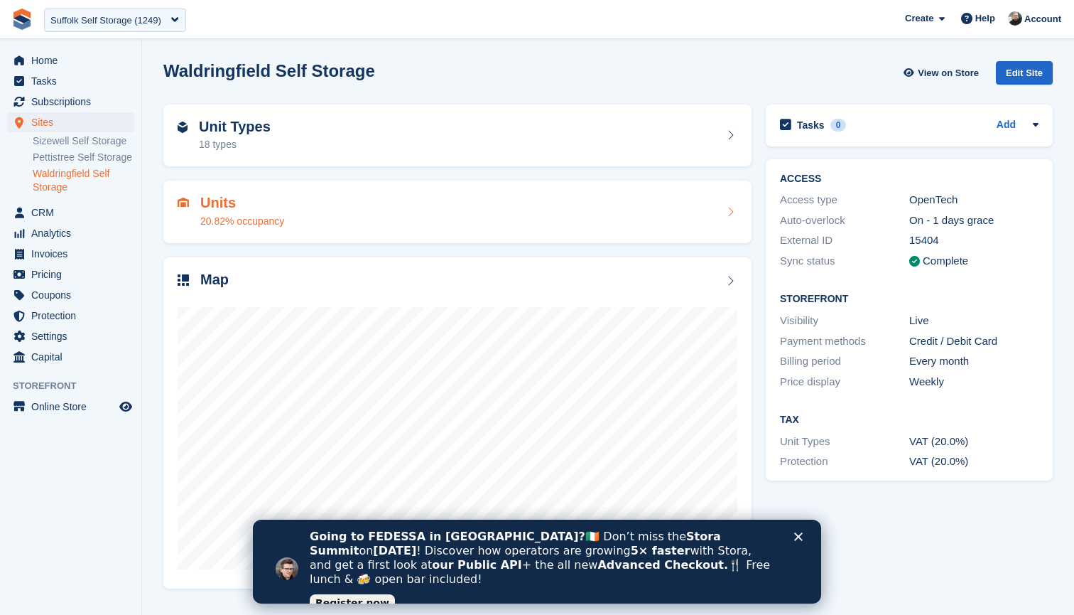
click at [596, 214] on div "Units 20.82% occupancy" at bounding box center [458, 212] width 560 height 34
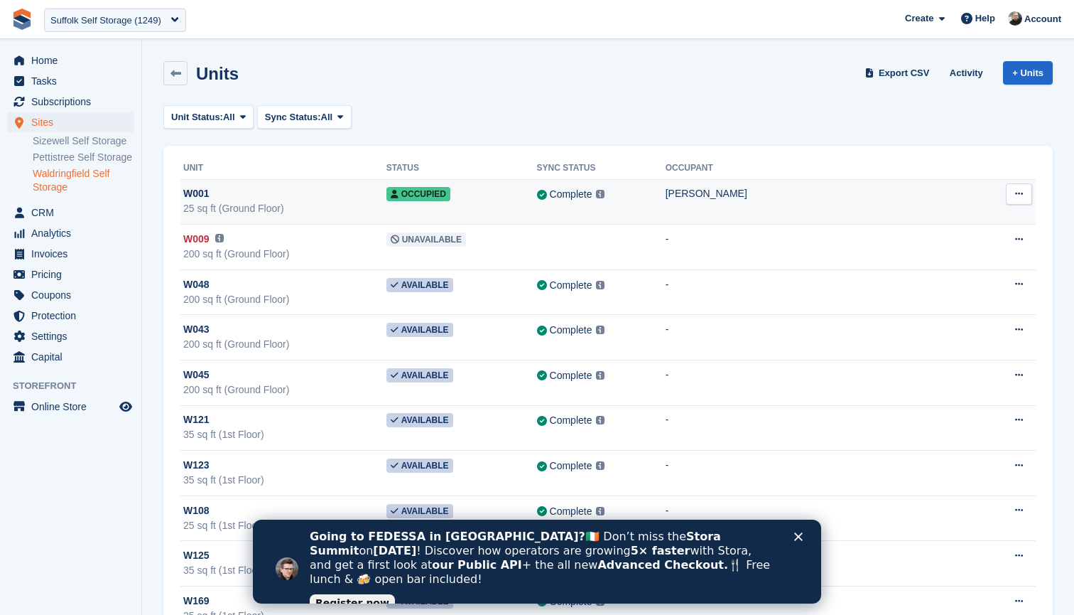
click at [1023, 189] on icon at bounding box center [1019, 193] width 8 height 9
click at [931, 222] on p "Edit unit" at bounding box center [964, 221] width 124 height 18
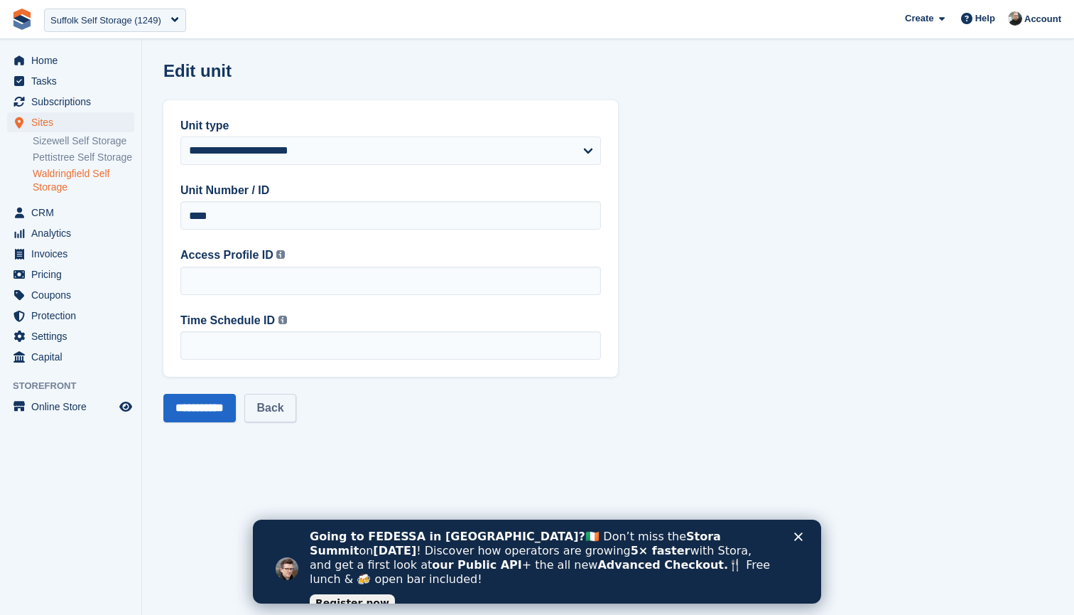
click at [288, 416] on link "Back" at bounding box center [269, 408] width 51 height 28
